Goal: Transaction & Acquisition: Book appointment/travel/reservation

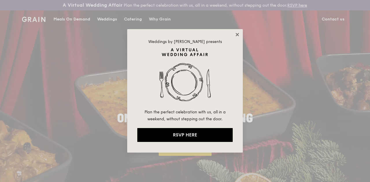
click at [239, 34] on icon at bounding box center [237, 34] width 5 height 5
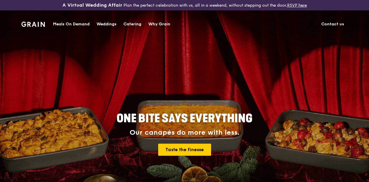
click at [131, 23] on div "Catering" at bounding box center [132, 24] width 18 height 17
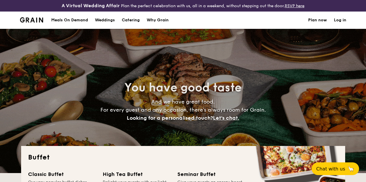
select select
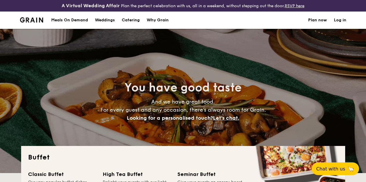
click at [343, 25] on link "Log in" at bounding box center [340, 20] width 12 height 17
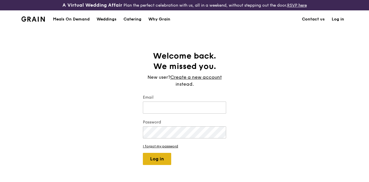
type input "nikki.ong@lhngroup.com.sg"
click at [159, 165] on button "Log in" at bounding box center [157, 159] width 28 height 12
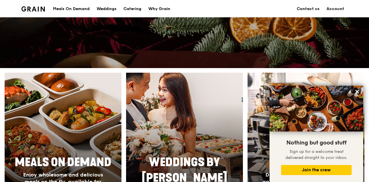
scroll to position [289, 0]
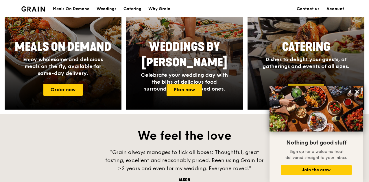
click at [79, 139] on h2 "We feel the love" at bounding box center [184, 136] width 369 height 16
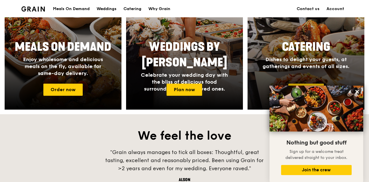
click at [334, 50] on h2 "Catering" at bounding box center [306, 47] width 109 height 16
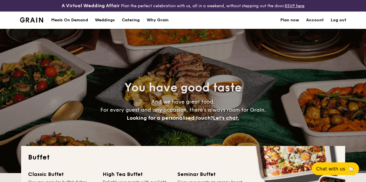
select select
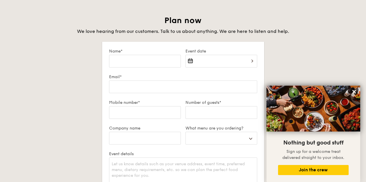
scroll to position [1012, 0]
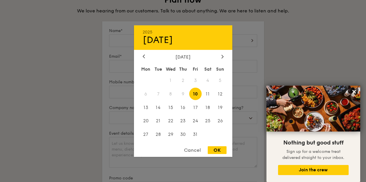
click at [226, 47] on div "2025 Oct 10 October 2025 Mon Tue Wed Thu Fri Sat Sun 1 2 3 4 5 6 7 8 9 10 11 12…" at bounding box center [221, 44] width 72 height 20
click at [222, 58] on icon at bounding box center [222, 57] width 2 height 4
click at [185, 94] on span "6" at bounding box center [183, 94] width 12 height 12
click at [218, 150] on div "OK" at bounding box center [217, 151] width 19 height 8
type input "Nov 06, 2025"
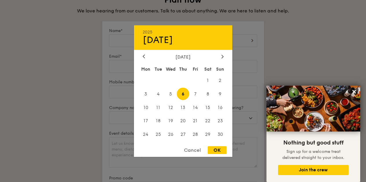
select select
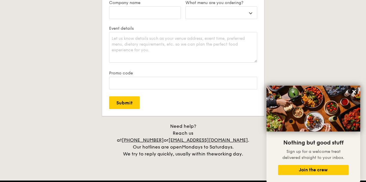
scroll to position [1099, 0]
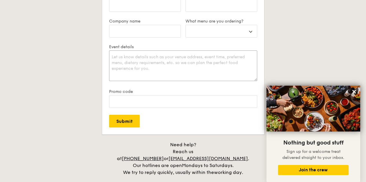
click at [153, 70] on textarea "Event details" at bounding box center [183, 66] width 148 height 31
click at [325, 69] on div "Plan now We love hearing from our customers. Talk to us about anything. We are …" at bounding box center [183, 42] width 324 height 268
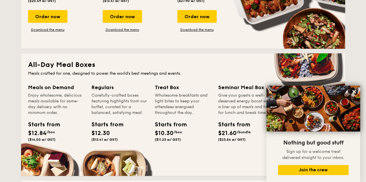
scroll to position [231, 0]
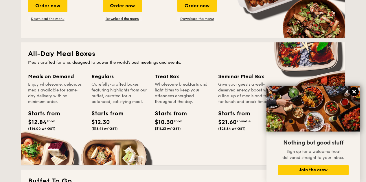
click at [354, 92] on icon at bounding box center [353, 91] width 3 height 3
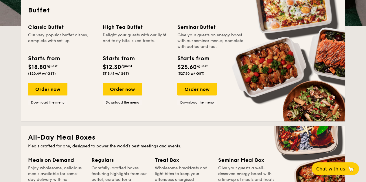
scroll to position [116, 0]
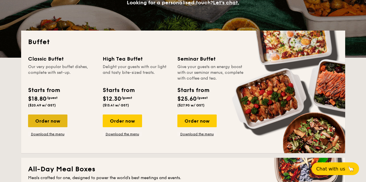
click at [52, 127] on div "Order now" at bounding box center [47, 121] width 39 height 13
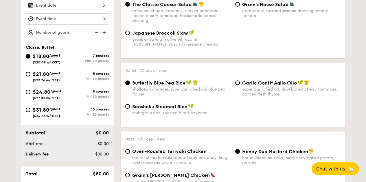
scroll to position [202, 0]
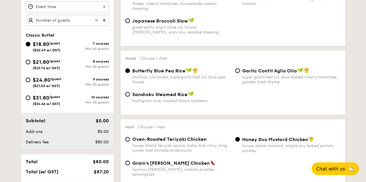
click at [51, 99] on span "/guest" at bounding box center [54, 97] width 11 height 4
click at [30, 100] on input "$31.80 /guest ($34.66 w/ GST) 10 courses Min 30 guests" at bounding box center [28, 98] width 5 height 5
radio input "true"
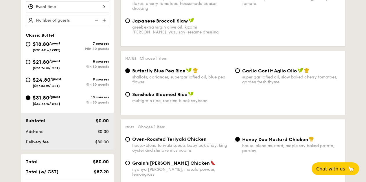
radio input "true"
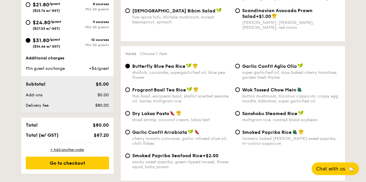
scroll to position [260, 0]
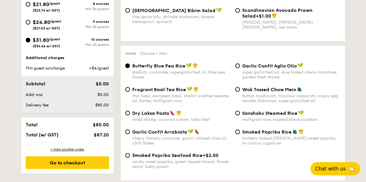
click at [337, 171] on span "Chat with us" at bounding box center [330, 169] width 30 height 6
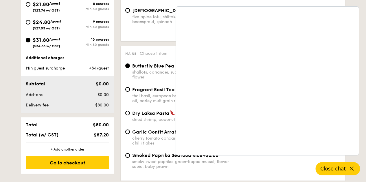
click at [354, 169] on icon at bounding box center [351, 169] width 7 height 7
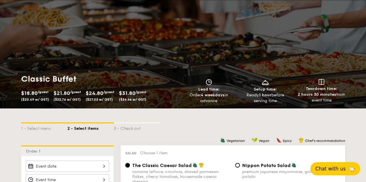
scroll to position [0, 0]
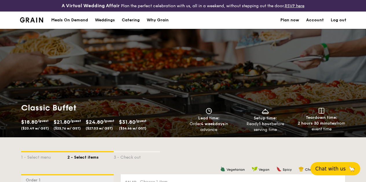
click at [336, 23] on link "Log out" at bounding box center [338, 20] width 16 height 17
